Goal: Check status: Check status

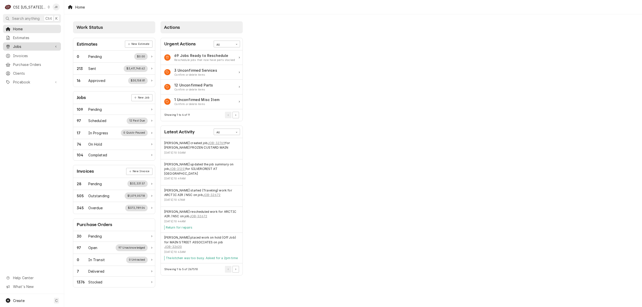
click at [24, 46] on span "Jobs" at bounding box center [32, 46] width 38 height 5
click at [22, 53] on span "Jobs" at bounding box center [35, 55] width 45 height 5
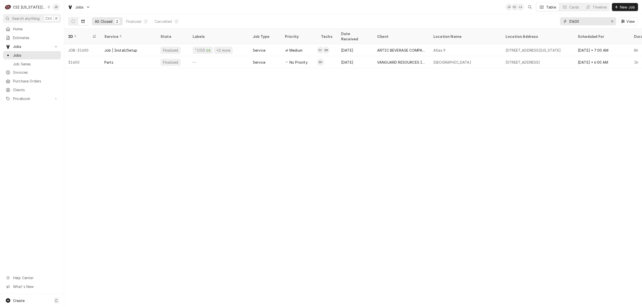
click at [590, 23] on input "31600" at bounding box center [588, 21] width 38 height 8
type input "222495"
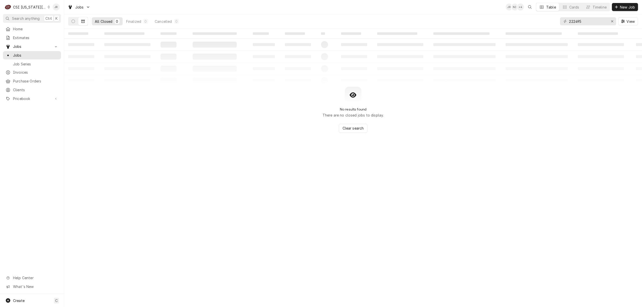
click at [84, 23] on button "Dynamic Content Wrapper" at bounding box center [83, 21] width 10 height 8
click at [82, 21] on icon "Dynamic Content Wrapper" at bounding box center [83, 22] width 4 height 4
click at [95, 37] on td "‌" at bounding box center [82, 34] width 36 height 10
click at [81, 20] on button "Dynamic Content Wrapper" at bounding box center [83, 21] width 10 height 8
click at [191, 85] on table "‌ ‌ ‌ ‌ ‌ ‌ ‌ ‌ ‌ ‌ ‌ ‌ ‌ ‌ ‌ ‌ ‌ ‌ ‌ ‌ ‌ ‌ ‌ ‌ ‌ ‌ ‌ ‌ ‌ ‌ ‌ ‌ ‌ ‌ ‌ ‌ ‌ ‌ ‌ ‌…" at bounding box center [353, 58] width 578 height 58
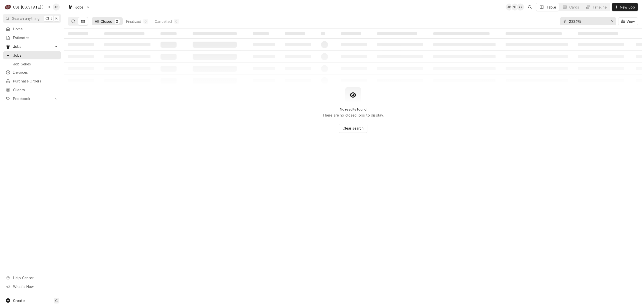
click at [75, 18] on button "Dynamic Content Wrapper" at bounding box center [74, 21] width 10 height 8
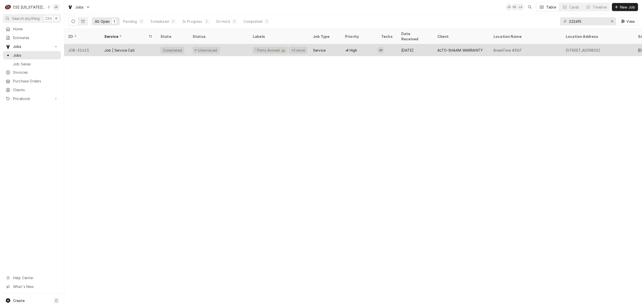
click at [335, 46] on div "Service" at bounding box center [325, 50] width 32 height 12
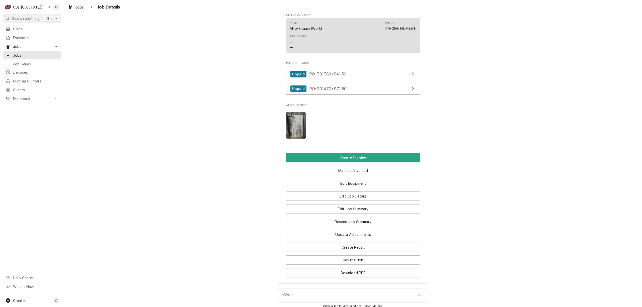
scroll to position [803, 0]
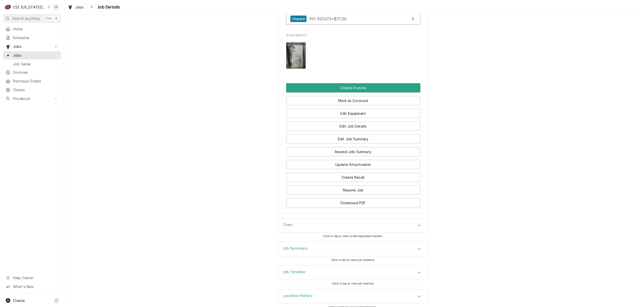
click at [291, 251] on h3 "Job Summary" at bounding box center [295, 248] width 25 height 5
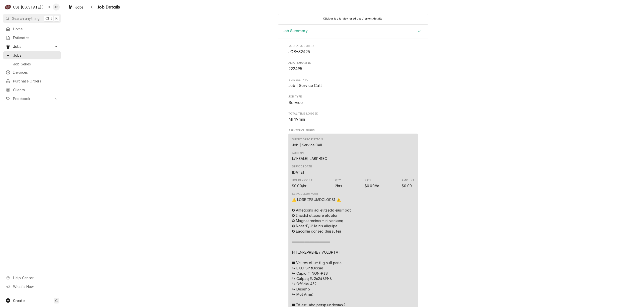
scroll to position [903, 0]
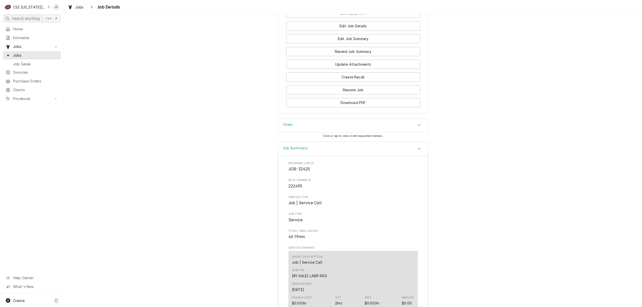
click at [301, 172] on span "JOB-32425" at bounding box center [300, 169] width 22 height 5
copy span "32425"
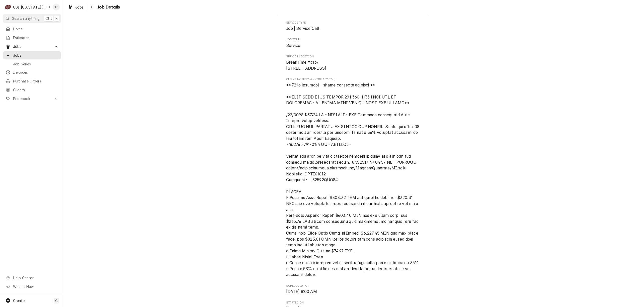
scroll to position [0, 0]
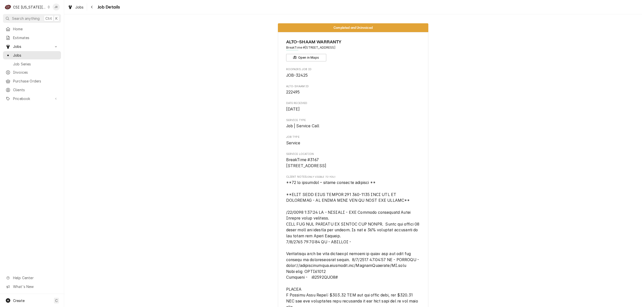
click at [291, 90] on span "222495" at bounding box center [293, 92] width 14 height 5
click at [298, 72] on div "Roopairs Job ID JOB-32425" at bounding box center [353, 73] width 134 height 11
click at [299, 74] on span "JOB-32425" at bounding box center [297, 75] width 22 height 5
click at [22, 70] on span "Invoices" at bounding box center [35, 72] width 45 height 5
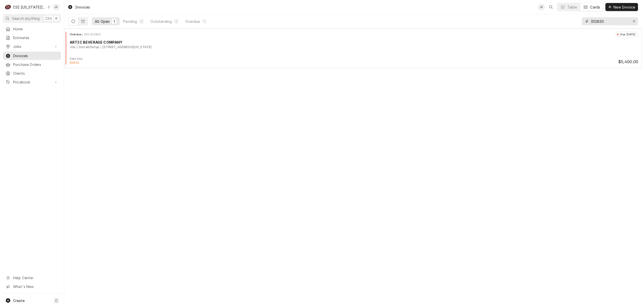
click at [612, 23] on input "302850" at bounding box center [610, 21] width 38 height 8
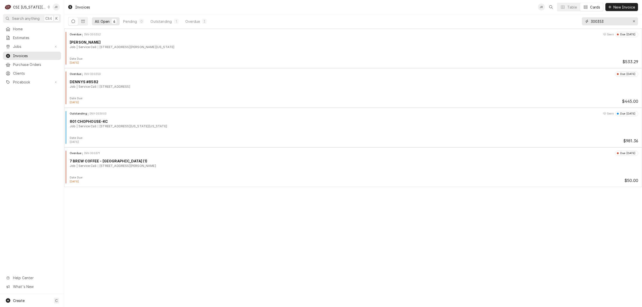
type input "300353"
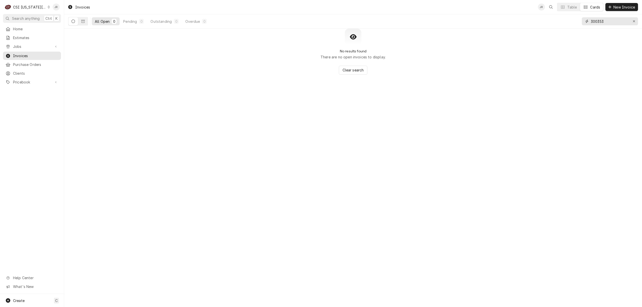
drag, startPoint x: 619, startPoint y: 22, endPoint x: 468, endPoint y: 14, distance: 150.8
click at [468, 14] on div "Invoices JR Table Cards New Invoice All Open 0 Pending 0 Outstanding 0 Overdue …" at bounding box center [353, 14] width 578 height 29
click at [82, 21] on icon "Dynamic Content Wrapper" at bounding box center [83, 22] width 4 height 4
click at [612, 21] on input "300353" at bounding box center [610, 21] width 38 height 8
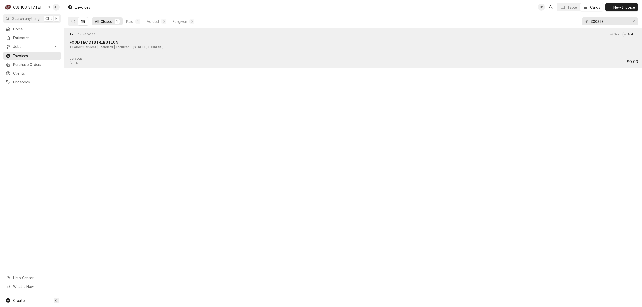
click at [184, 57] on div "Date Due: May 17, 2025 $0.00" at bounding box center [353, 61] width 574 height 8
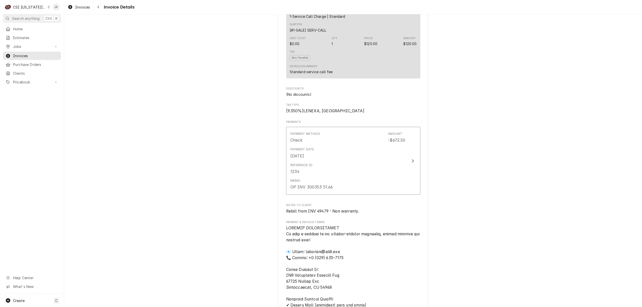
scroll to position [502, 0]
